Goal: Transaction & Acquisition: Purchase product/service

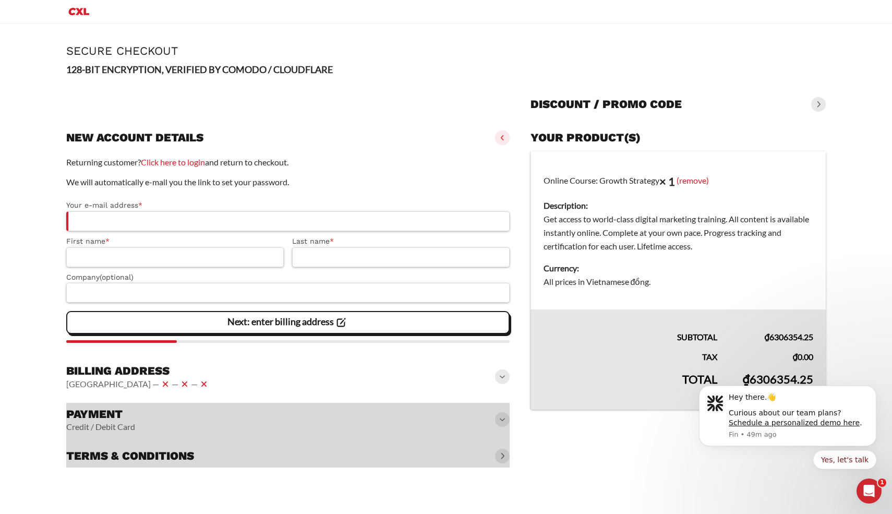
drag, startPoint x: 754, startPoint y: 379, endPoint x: 791, endPoint y: 381, distance: 37.1
click at [791, 381] on body "Hey there.👋 Curious about our team plans? Schedule a personalized demo here . F…" at bounding box center [787, 440] width 200 height 128
drag, startPoint x: 753, startPoint y: 378, endPoint x: 769, endPoint y: 378, distance: 16.2
click at [769, 378] on body "Hey there.👋 Curious about our team plans? Schedule a personalized demo here . F…" at bounding box center [787, 440] width 200 height 128
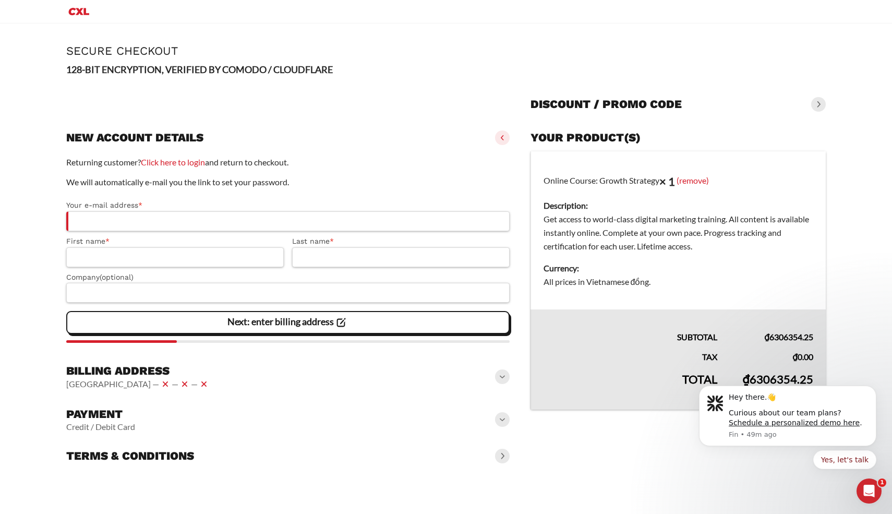
click at [636, 269] on dt "Currency:" at bounding box center [678, 268] width 270 height 14
click at [874, 388] on icon "Dismiss notification" at bounding box center [873, 389] width 6 height 6
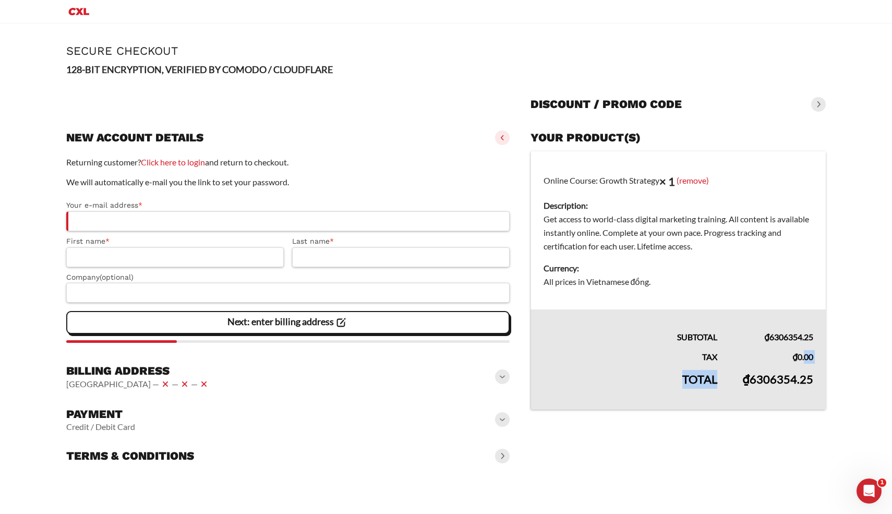
click at [805, 356] on tfoot "Subtotal ₫ 6306354.25 Tax ₫ 0.00 Total ₫ 6306354.25" at bounding box center [677, 359] width 295 height 100
click at [838, 337] on slot "Page Secure Checkout 128-BIT ENCRYPTION, VERIFIED BY COMODO / CLOUDFLARE Discou…" at bounding box center [445, 256] width 801 height 467
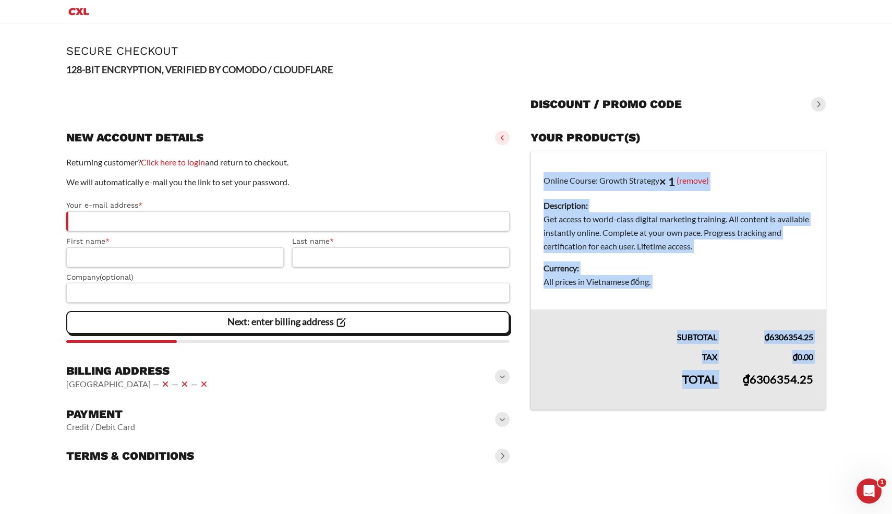
drag, startPoint x: 737, startPoint y: 384, endPoint x: 854, endPoint y: 382, distance: 116.3
click at [854, 382] on main "Page Secure Checkout 128-BIT ENCRYPTION, VERIFIED BY COMODO / CLOUDFLARE Discou…" at bounding box center [446, 256] width 892 height 467
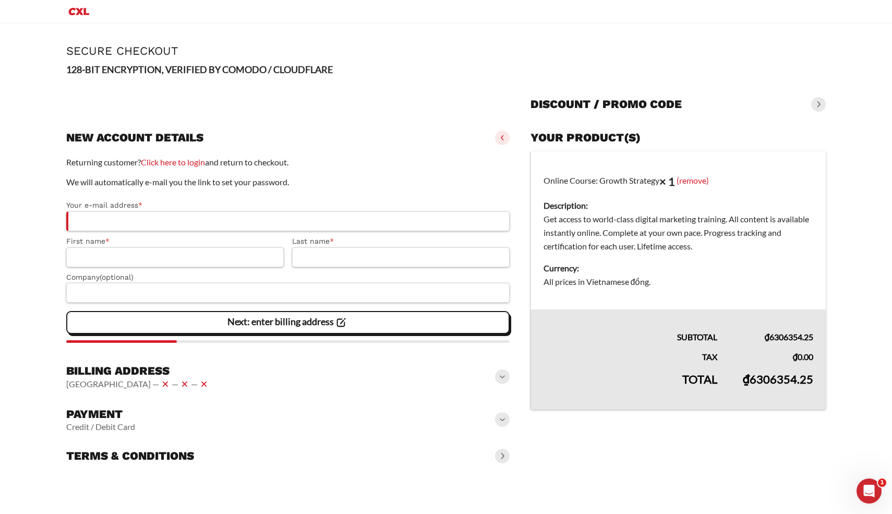
click at [791, 344] on td "₫ 0.00" at bounding box center [778, 354] width 96 height 20
click at [798, 333] on bdi "₫ 6306354.25" at bounding box center [788, 337] width 49 height 10
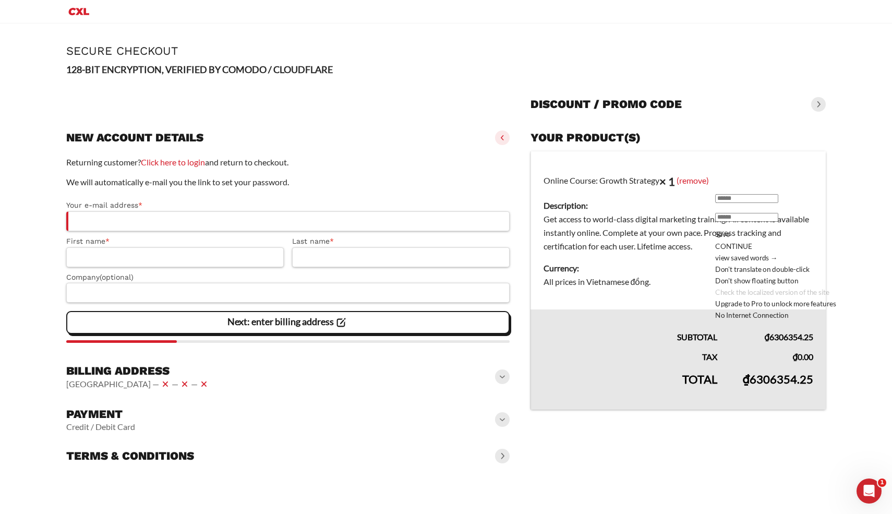
click at [738, 341] on td "₫ 6306354.25" at bounding box center [778, 326] width 96 height 34
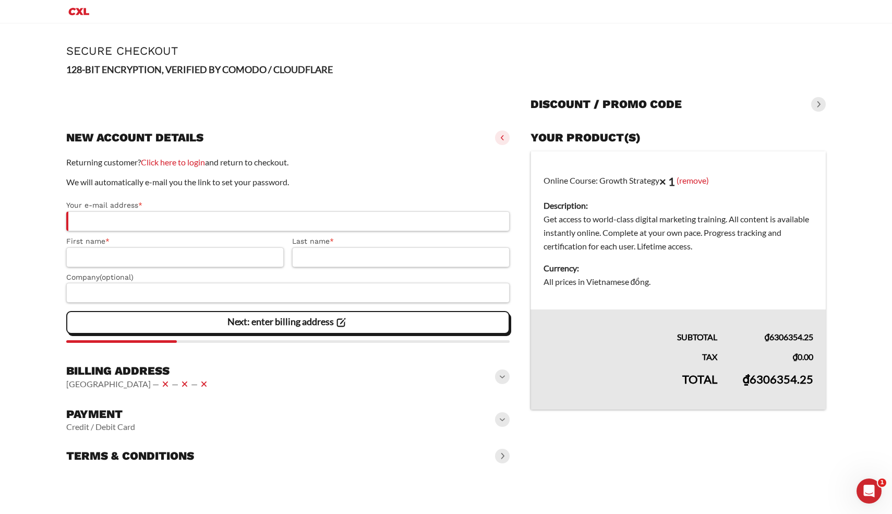
click at [743, 373] on td "₫ 6306354.25" at bounding box center [778, 386] width 96 height 46
click at [745, 388] on td "₫ 6306354.25" at bounding box center [778, 386] width 96 height 46
click at [709, 385] on th "Total" at bounding box center [629, 386] width 199 height 46
click at [742, 380] on td "₫ 6306354.25" at bounding box center [778, 386] width 96 height 46
drag, startPoint x: 590, startPoint y: 277, endPoint x: 651, endPoint y: 279, distance: 61.6
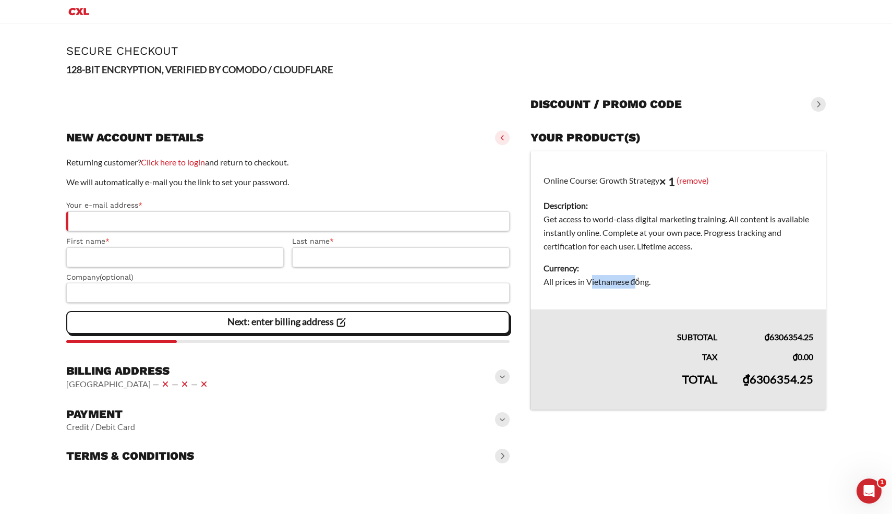
click at [651, 279] on dd "All prices in Vietnamese đồng." at bounding box center [678, 282] width 270 height 14
click at [717, 281] on dd "All prices in Vietnamese đồng." at bounding box center [678, 282] width 270 height 14
